Goal: Task Accomplishment & Management: Use online tool/utility

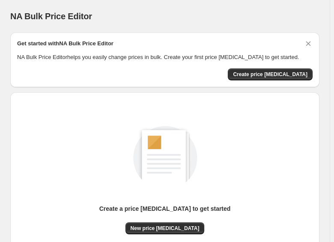
scroll to position [39, 0]
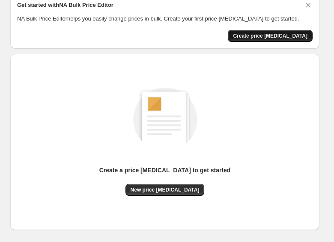
click at [284, 37] on span "Create price change job" at bounding box center [270, 36] width 75 height 7
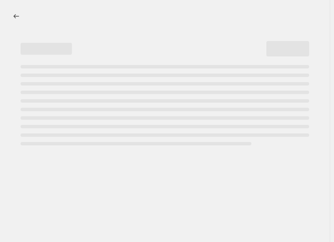
select select "percentage"
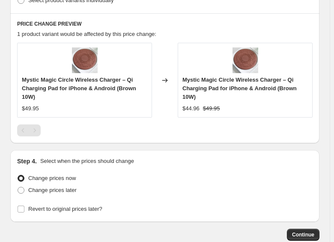
scroll to position [428, 0]
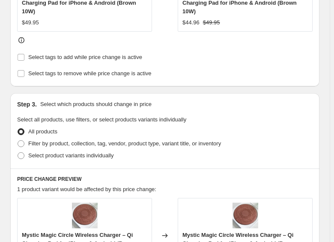
click at [186, 134] on div "All products" at bounding box center [165, 132] width 296 height 12
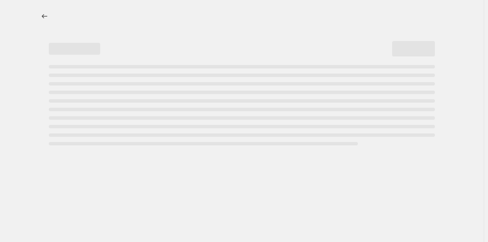
select select "percentage"
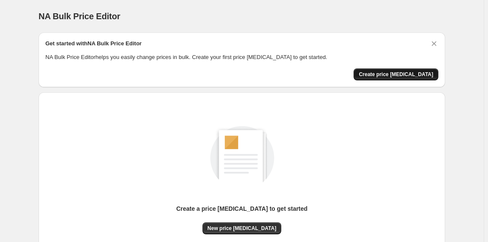
click at [426, 72] on span "Create price change job" at bounding box center [396, 74] width 75 height 7
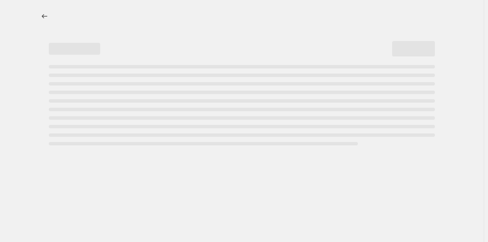
select select "percentage"
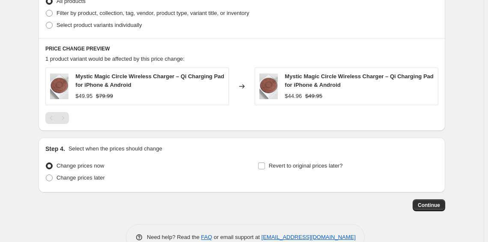
scroll to position [458, 0]
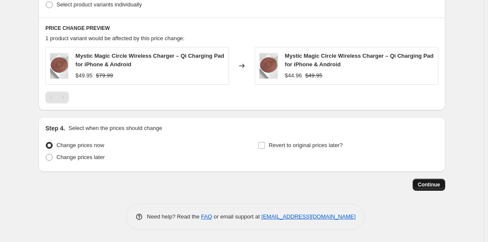
click at [421, 186] on span "Continue" at bounding box center [429, 185] width 22 height 7
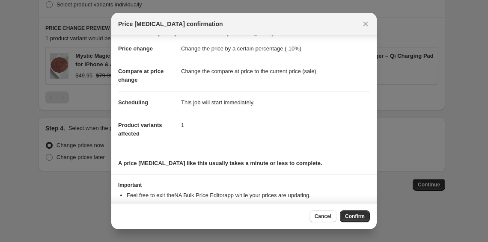
scroll to position [0, 0]
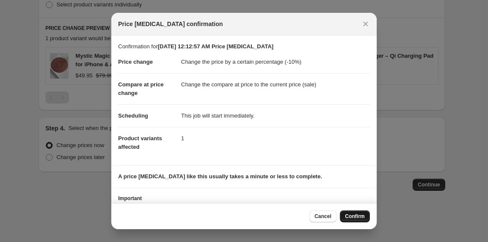
click at [357, 215] on span "Confirm" at bounding box center [355, 216] width 20 height 7
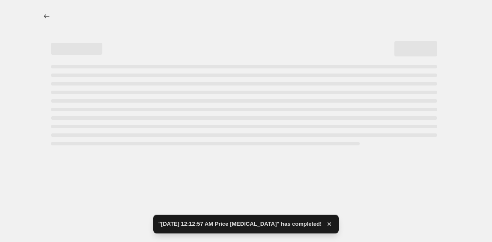
select select "percentage"
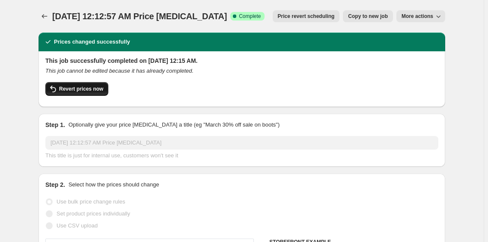
click at [56, 91] on icon "button" at bounding box center [53, 89] width 10 height 10
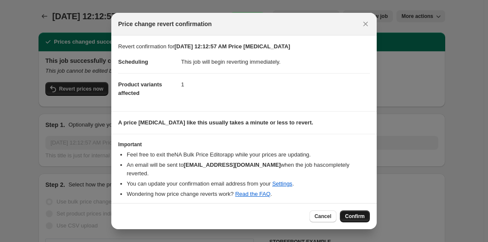
click at [359, 213] on span "Confirm" at bounding box center [355, 216] width 20 height 7
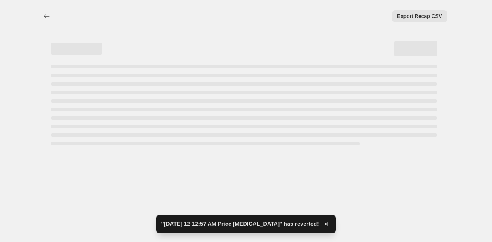
select select "percentage"
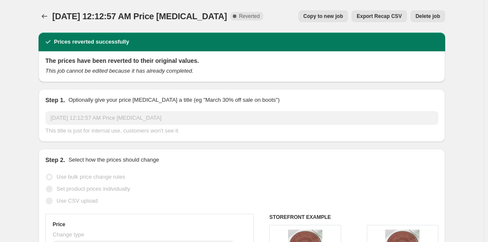
click at [435, 11] on button "Delete job" at bounding box center [428, 16] width 35 height 12
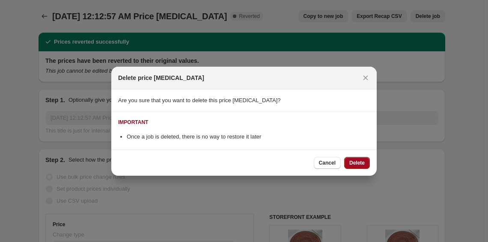
click at [360, 165] on span "Delete" at bounding box center [357, 163] width 15 height 7
